Goal: Task Accomplishment & Management: Use online tool/utility

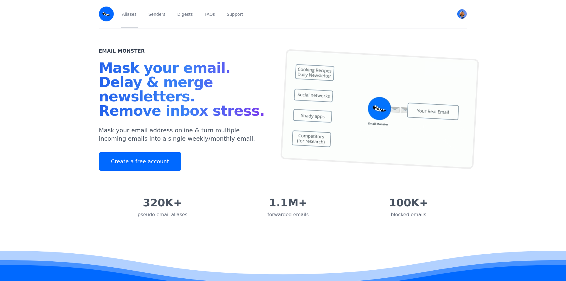
click at [120, 16] on div "Aliases Senders Digests FAQs Support Nick View Profile Premium Plan Yearly Secu…" at bounding box center [283, 14] width 368 height 29
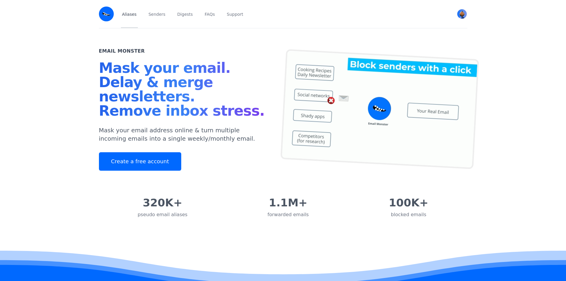
click at [122, 16] on link "Aliases" at bounding box center [129, 14] width 17 height 28
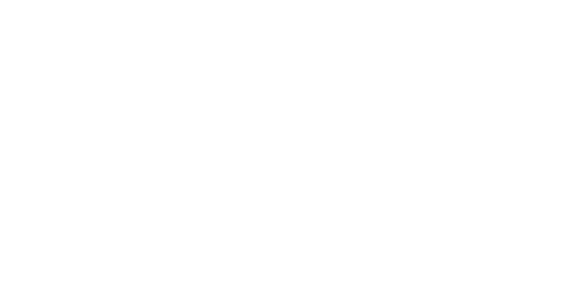
select select "**"
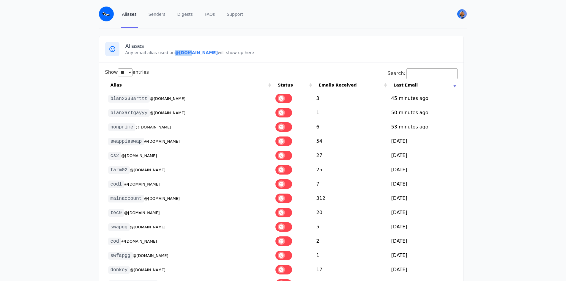
drag, startPoint x: 169, startPoint y: 52, endPoint x: 181, endPoint y: 53, distance: 12.2
click at [181, 53] on p "Any email alias used on @nick1998.eml.monster will show up here" at bounding box center [291, 53] width 332 height 6
click at [175, 54] on b "@nick1998.eml.monster" at bounding box center [196, 52] width 43 height 5
drag, startPoint x: 169, startPoint y: 54, endPoint x: 217, endPoint y: 53, distance: 47.6
click at [217, 53] on p "Any email alias used on @nick1998.eml.monster will show up here" at bounding box center [291, 53] width 332 height 6
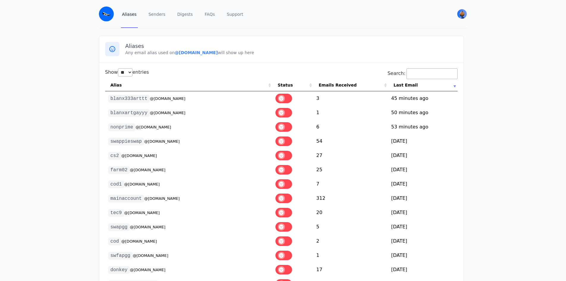
copy b "@nick1998.eml.monster"
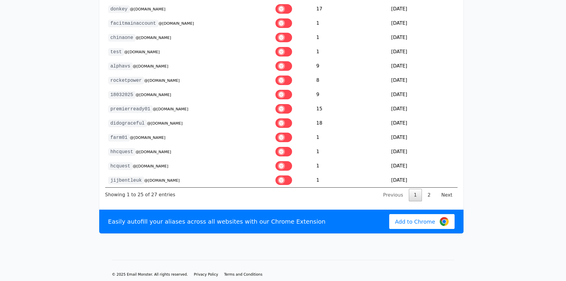
scroll to position [273, 0]
